Goal: Transaction & Acquisition: Obtain resource

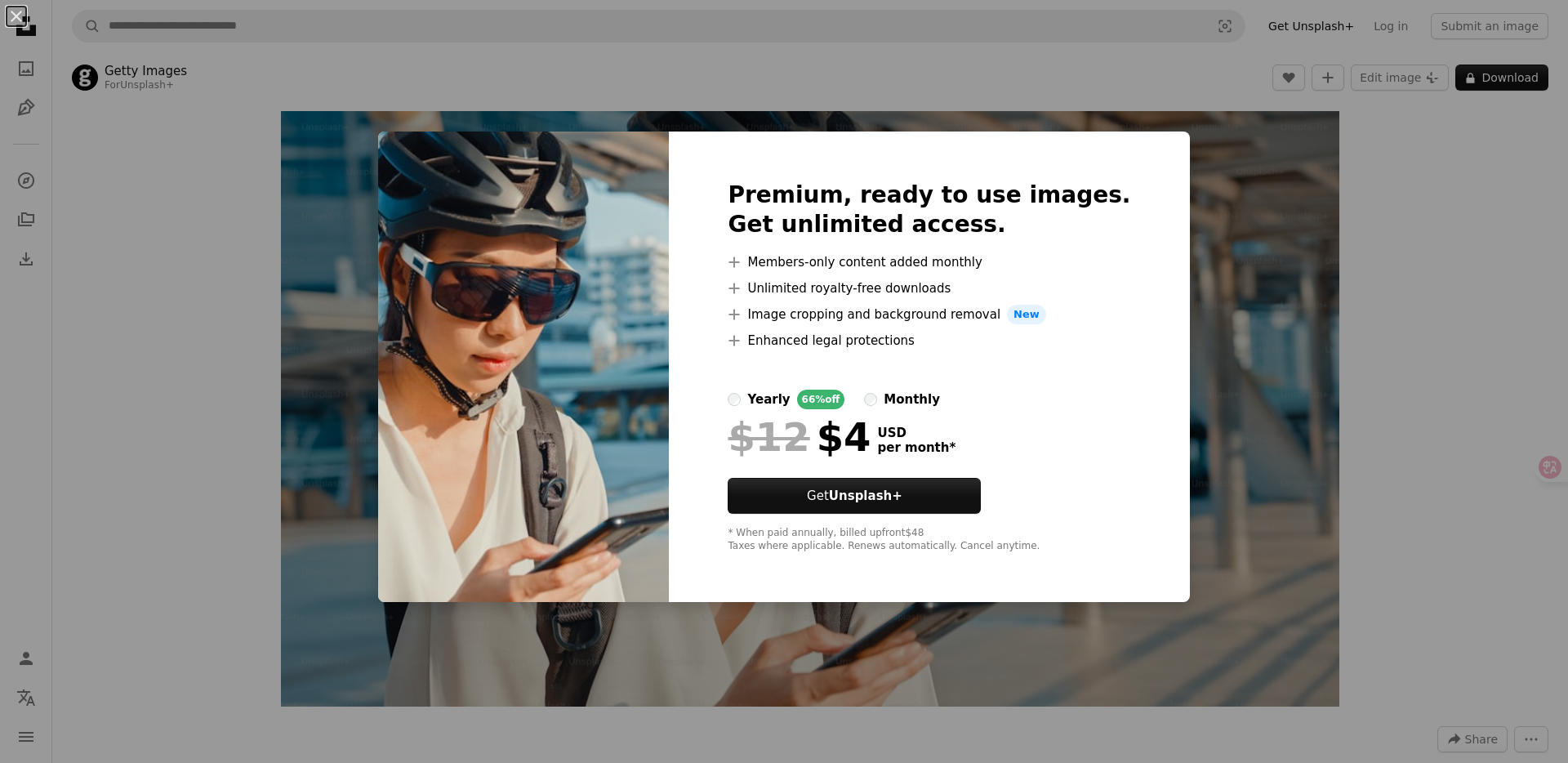
click at [1423, 298] on div "An X shape Premium, ready to use images. Get unlimited access. A plus sign Memb…" at bounding box center [784, 381] width 1568 height 763
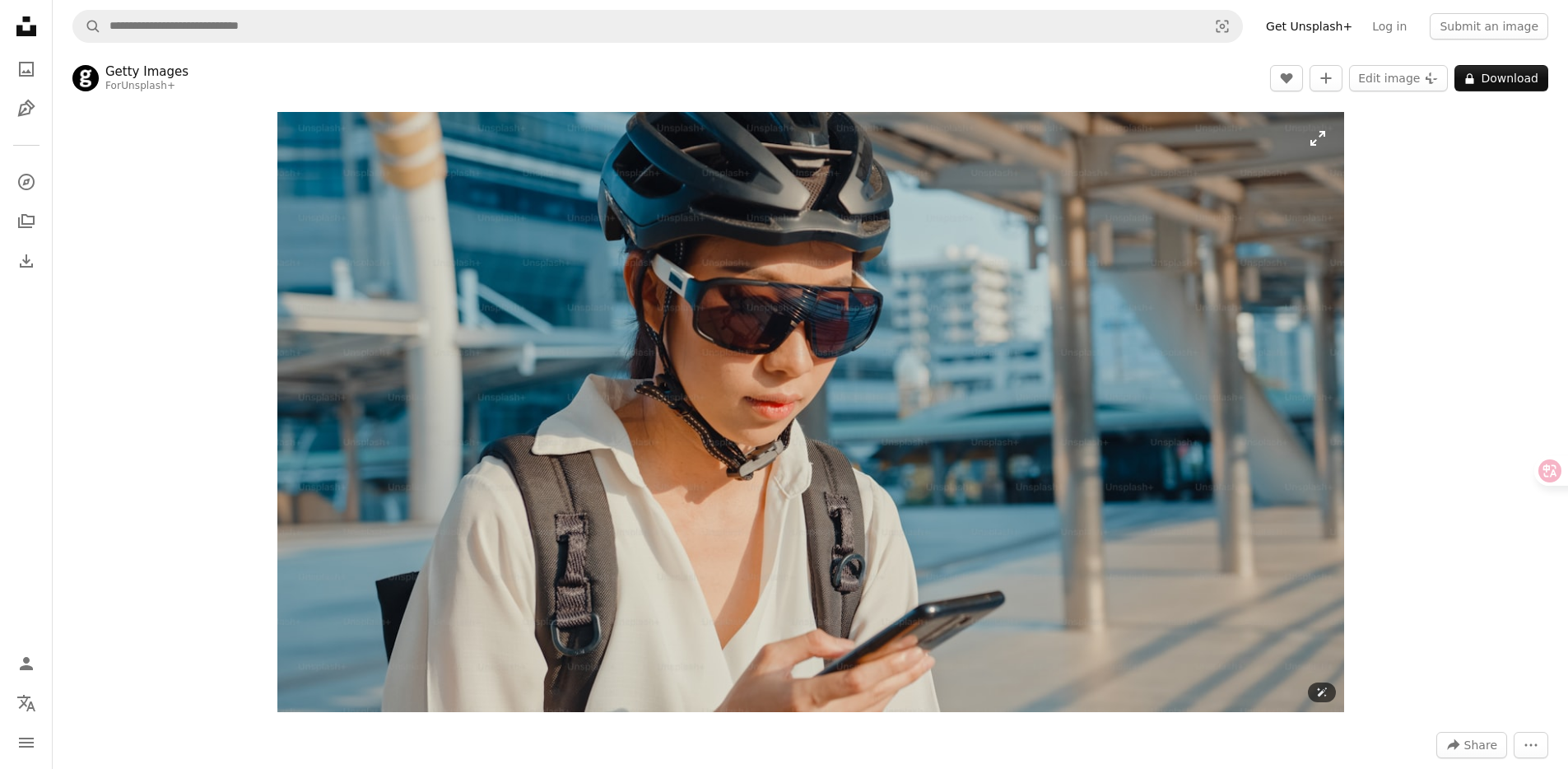
click at [757, 378] on img "Zoom in on this image" at bounding box center [811, 411] width 1067 height 600
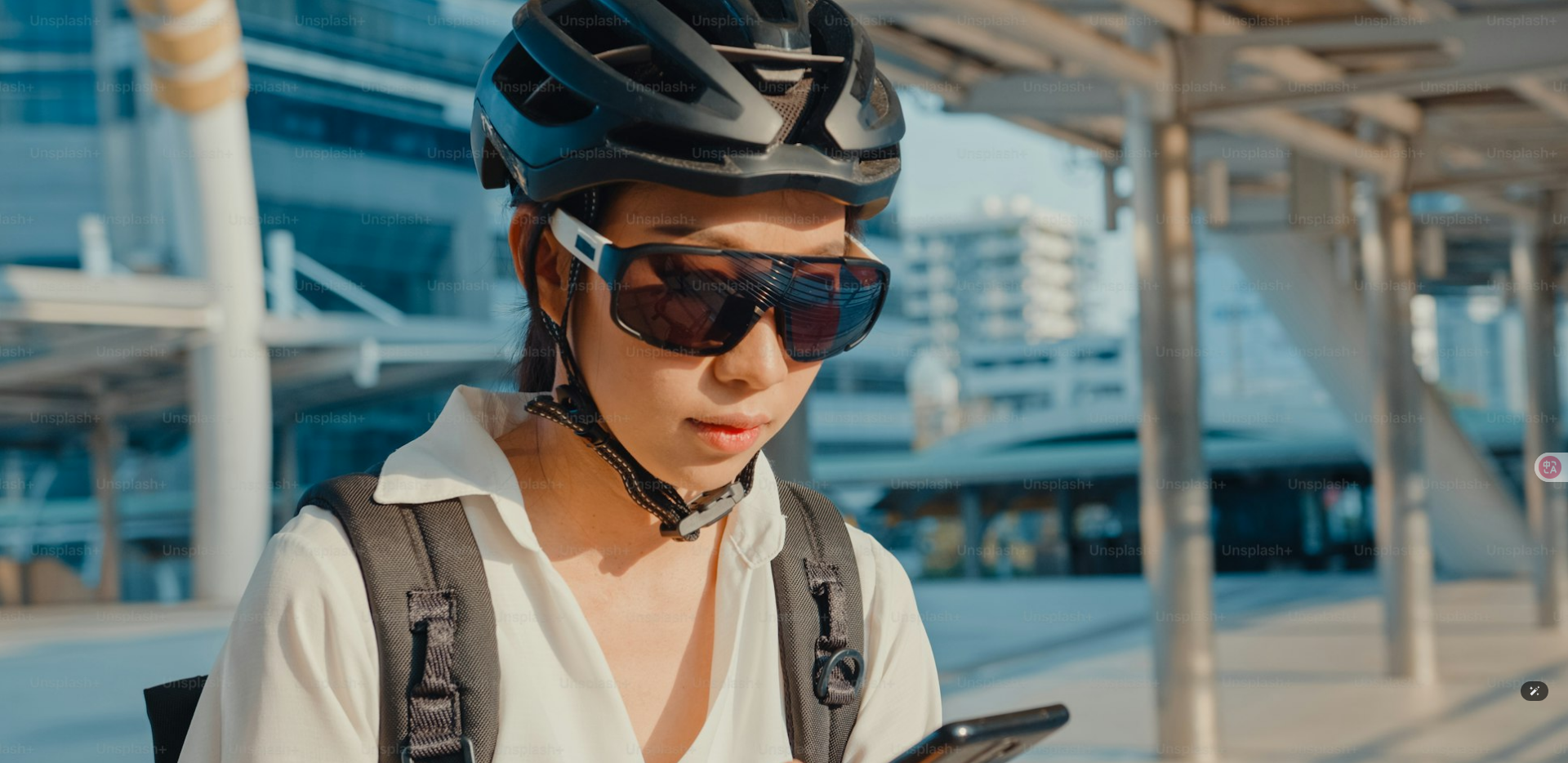
scroll to position [53, 0]
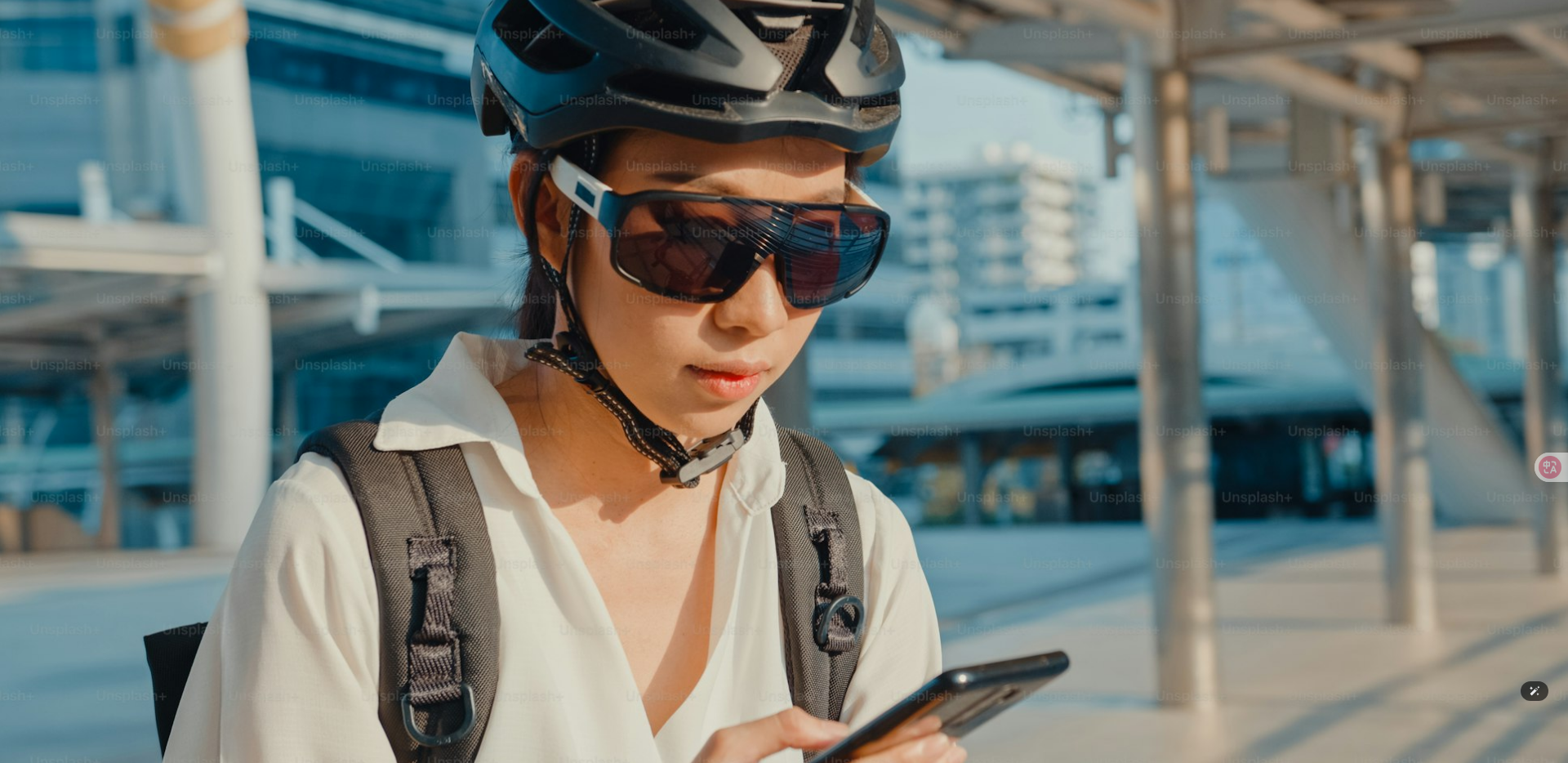
click at [751, 375] on img "Zoom out on this image" at bounding box center [784, 387] width 1570 height 883
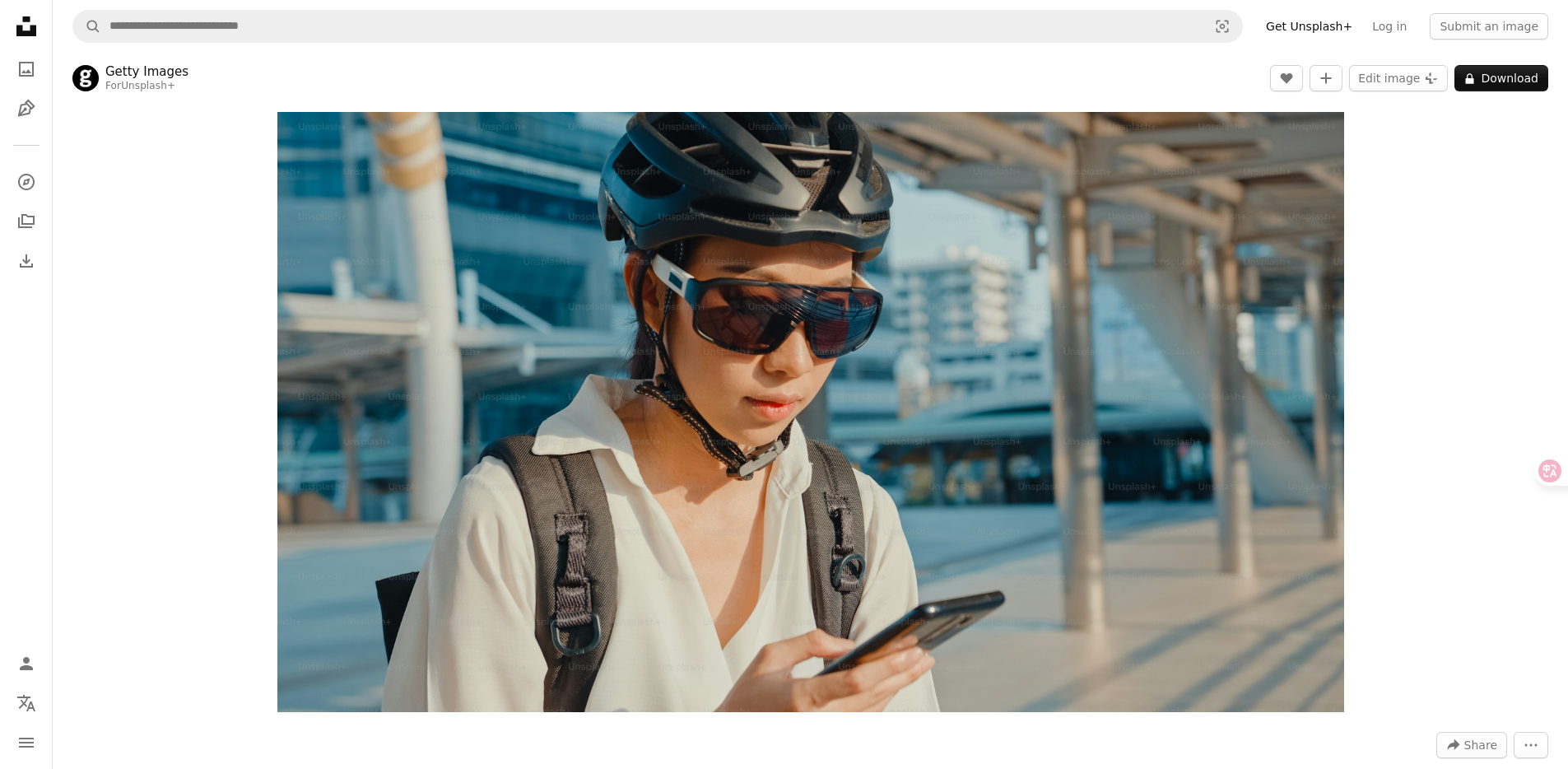
click at [1444, 325] on div "Zoom in" at bounding box center [811, 411] width 1516 height 616
click at [1418, 68] on button "Edit image Plus sign for Unsplash+" at bounding box center [1399, 78] width 99 height 27
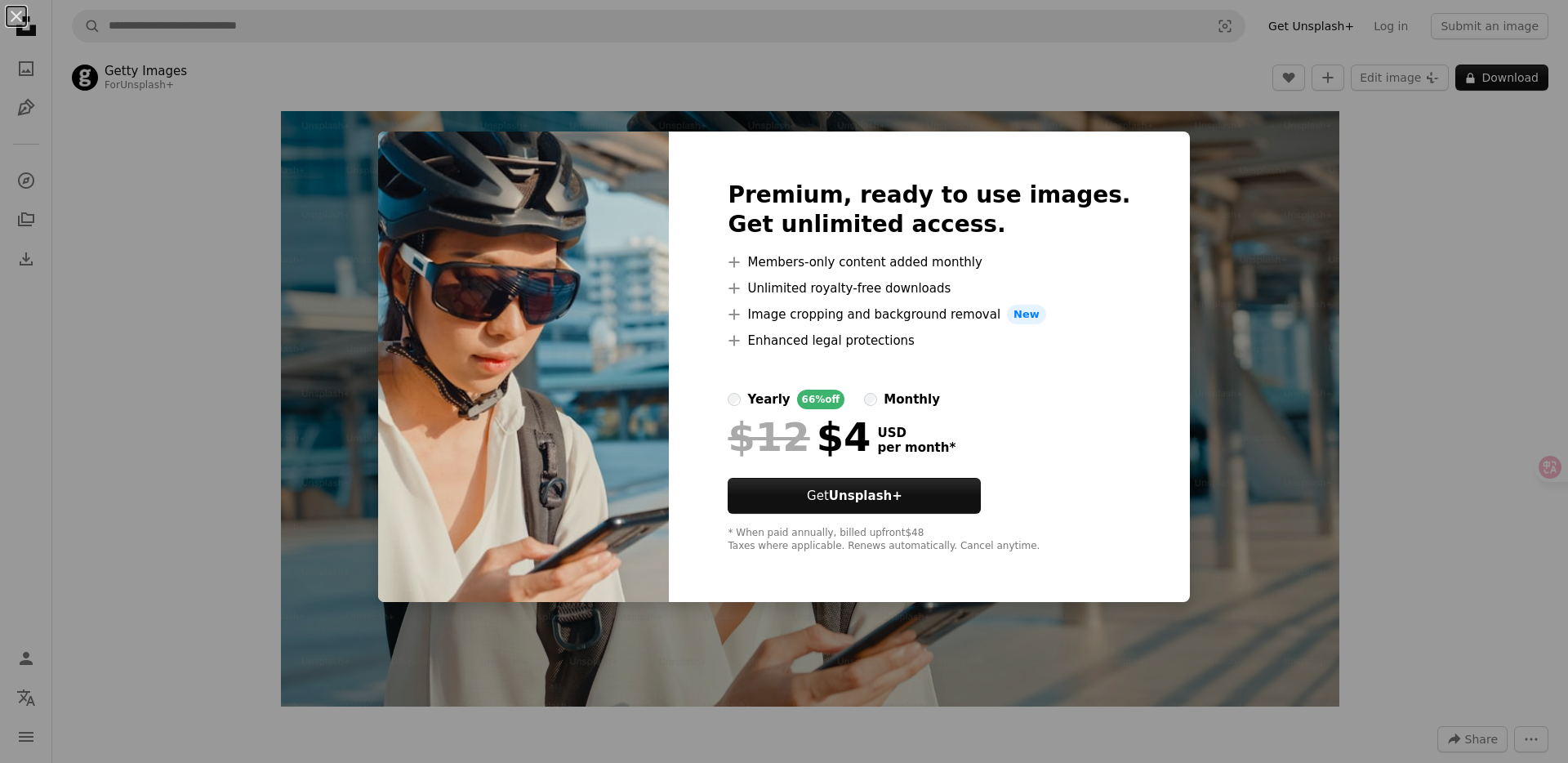
click at [1467, 370] on div "An X shape Premium, ready to use images. Get unlimited access. A plus sign Memb…" at bounding box center [784, 381] width 1568 height 763
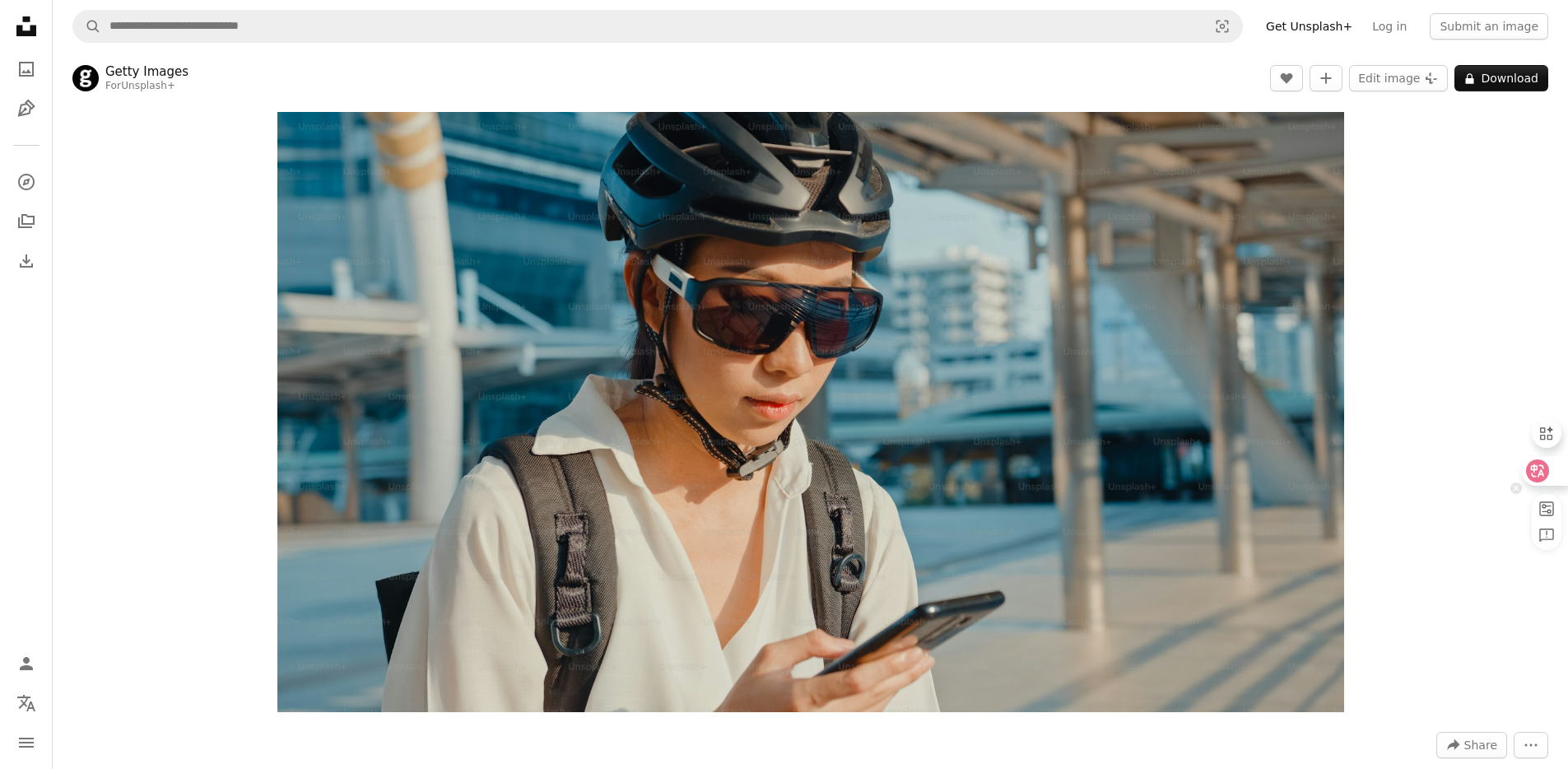
click at [1540, 460] on icon at bounding box center [1538, 470] width 23 height 23
click at [1472, 296] on div "Zoom in" at bounding box center [811, 411] width 1516 height 616
click at [1449, 28] on font "登入" at bounding box center [1447, 27] width 23 height 13
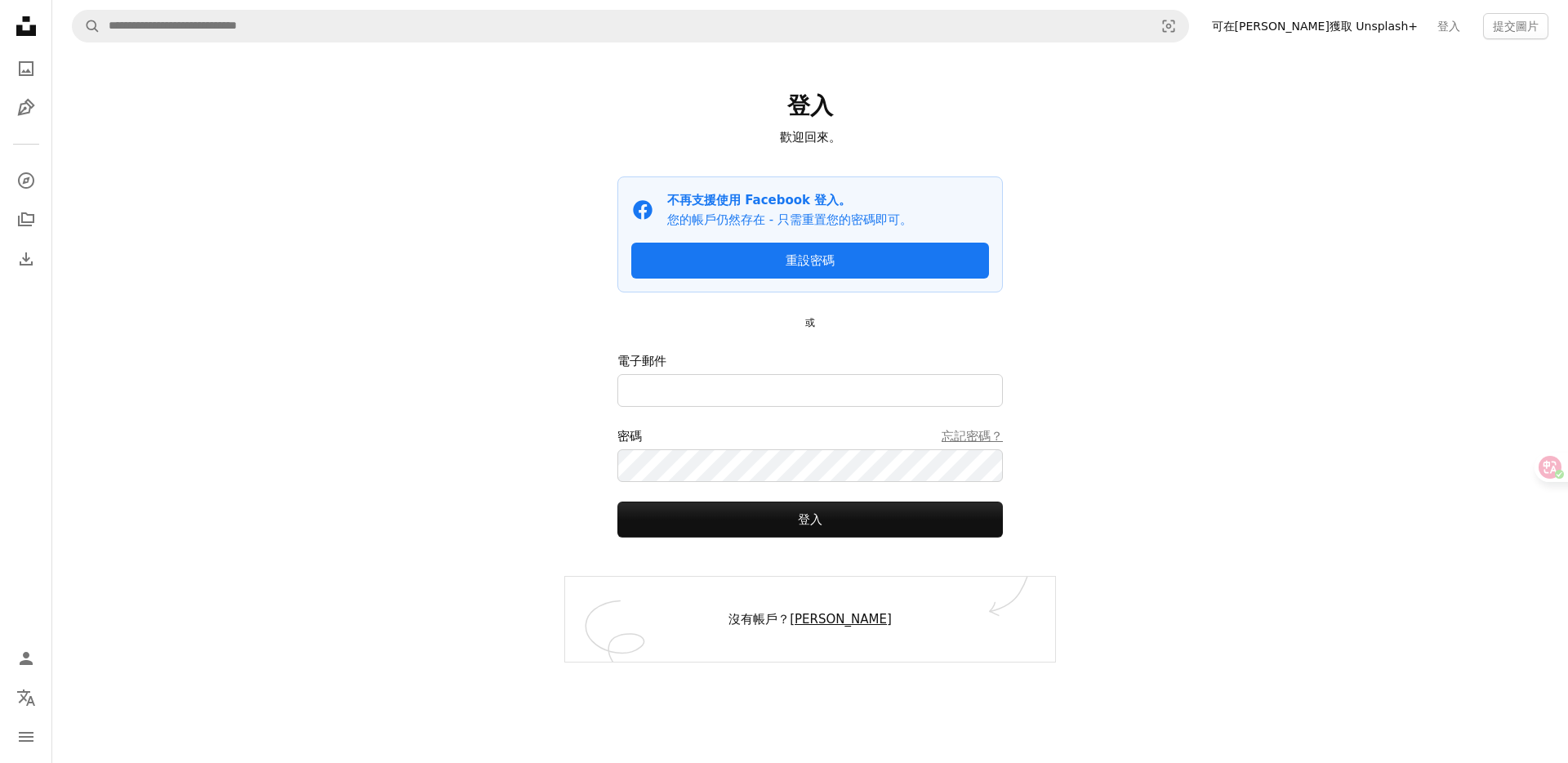
click at [839, 621] on link "[PERSON_NAME]" at bounding box center [840, 619] width 102 height 15
